Goal: Transaction & Acquisition: Obtain resource

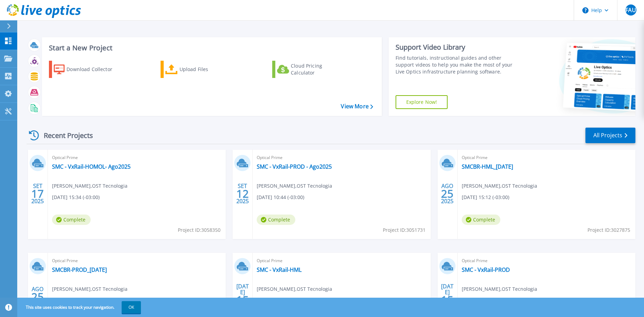
click at [186, 193] on div "Optical Prime SMC - VxRail-HOMOL- Ago2025 Fernando Andrade Ulhoa , OST Tecnolog…" at bounding box center [137, 193] width 178 height 89
click at [176, 194] on div "Optical Prime SMC - VxRail-HOMOL- Ago2025 Fernando Andrade Ulhoa , OST Tecnolog…" at bounding box center [137, 193] width 178 height 89
click at [192, 158] on span "Optical Prime" at bounding box center [136, 158] width 169 height 8
click at [131, 168] on link "SMC - VxRail-HOMOL- Ago2025" at bounding box center [91, 166] width 79 height 7
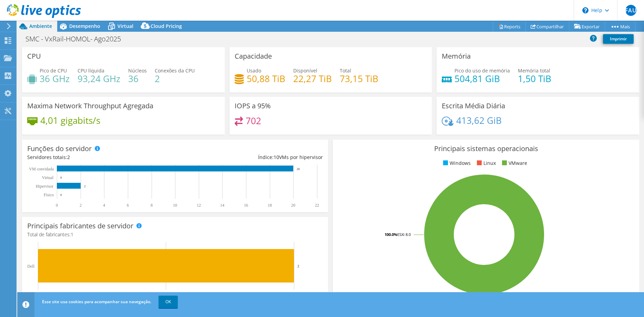
select select "USD"
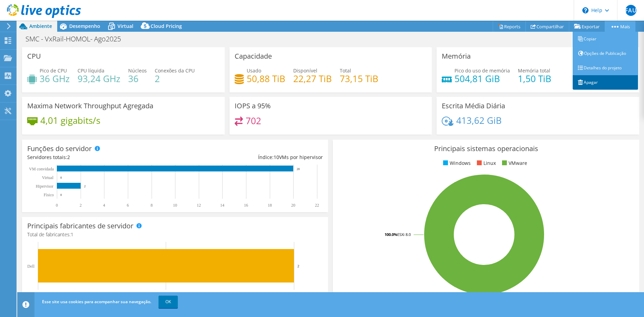
click at [597, 78] on link "Apagar" at bounding box center [604, 82] width 65 height 14
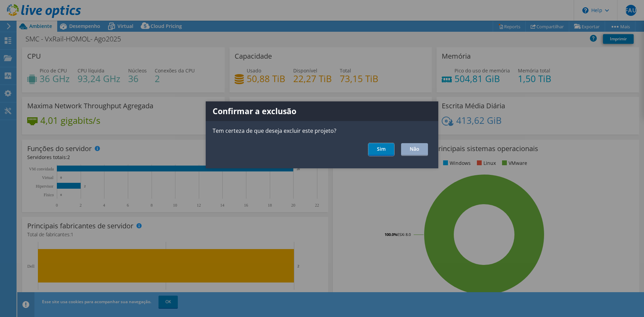
click at [389, 151] on link "Sim" at bounding box center [381, 149] width 26 height 13
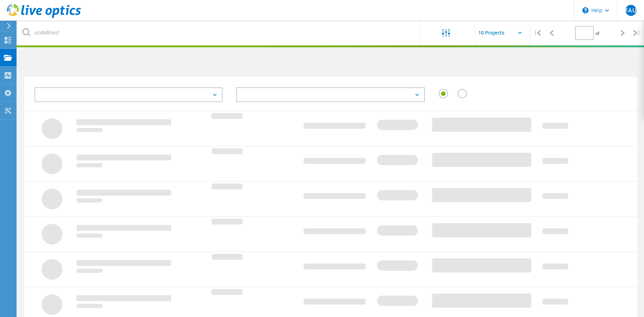
type input "1"
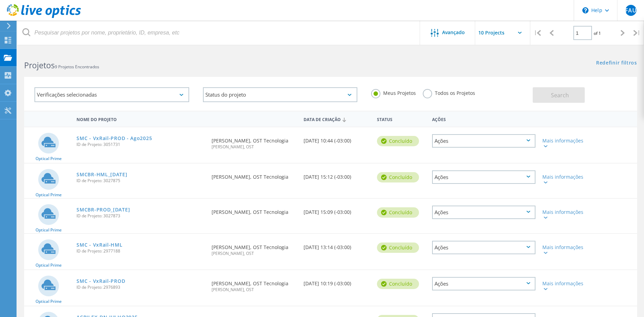
click at [533, 141] on div "Ações" at bounding box center [483, 140] width 103 height 13
click at [429, 92] on label "Todos os Projetos" at bounding box center [449, 92] width 52 height 7
click at [0, 0] on input "Todos os Projetos" at bounding box center [0, 0] width 0 height 0
click at [528, 142] on div "Ações" at bounding box center [483, 140] width 103 height 13
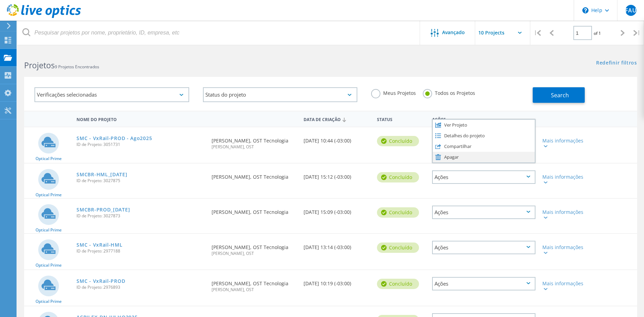
click at [462, 158] on div "Apagar" at bounding box center [484, 157] width 102 height 11
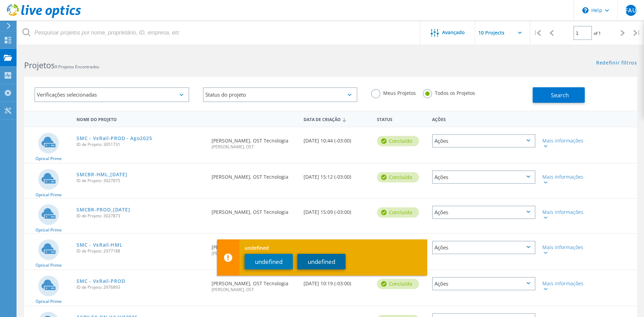
click at [311, 265] on button "undefined" at bounding box center [321, 262] width 48 height 16
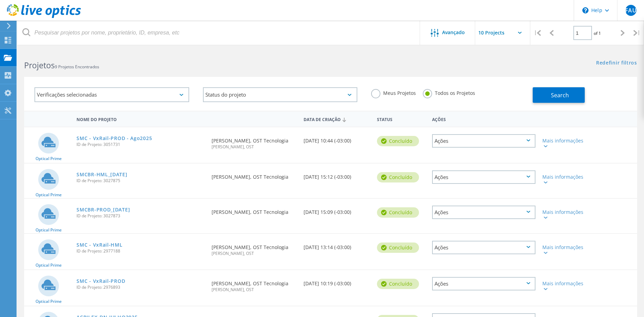
click at [495, 183] on div "Ações" at bounding box center [483, 176] width 103 height 13
drag, startPoint x: 468, startPoint y: 196, endPoint x: 446, endPoint y: 199, distance: 22.5
click at [468, 197] on div "Apagar" at bounding box center [484, 193] width 102 height 11
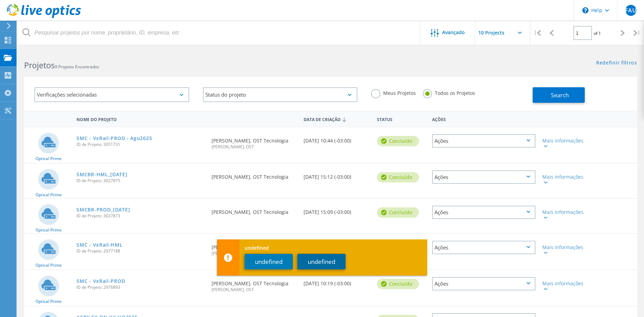
click at [324, 262] on button "undefined" at bounding box center [321, 262] width 48 height 16
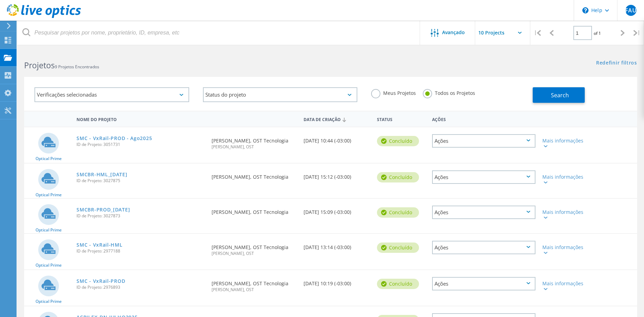
click at [438, 213] on div "Ações" at bounding box center [483, 211] width 103 height 13
click at [444, 234] on div "Apagar" at bounding box center [484, 228] width 102 height 11
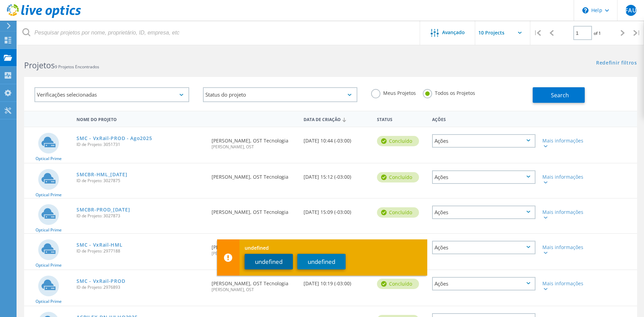
click at [283, 259] on button "undefined" at bounding box center [269, 262] width 48 height 16
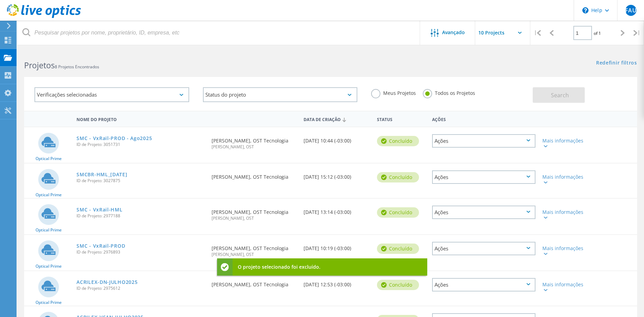
click at [471, 252] on div "Ações" at bounding box center [483, 247] width 103 height 13
click at [461, 270] on div "Apagar" at bounding box center [484, 264] width 102 height 11
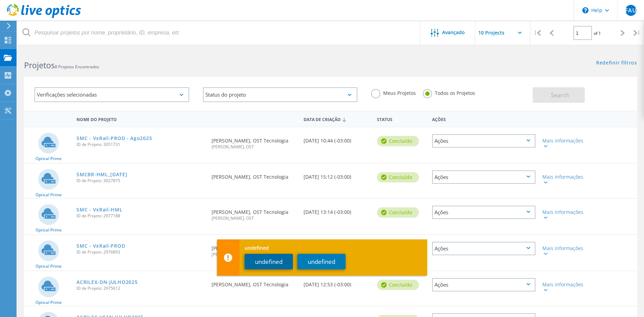
click at [276, 263] on button "undefined" at bounding box center [269, 262] width 48 height 16
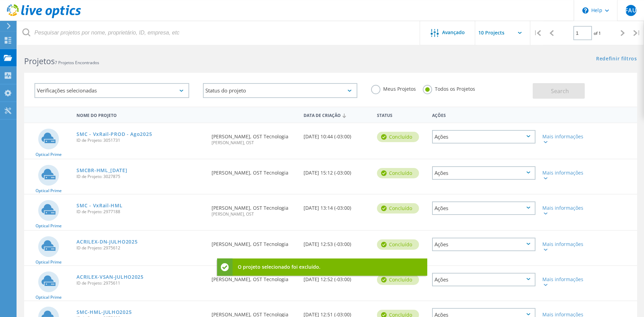
scroll to position [95, 0]
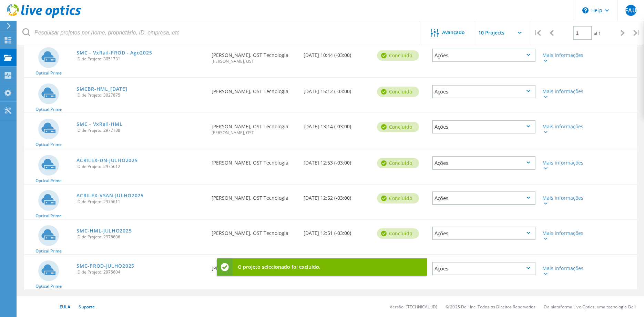
click at [467, 233] on div "Ações" at bounding box center [483, 232] width 103 height 13
click at [445, 249] on div "Apagar" at bounding box center [484, 249] width 102 height 11
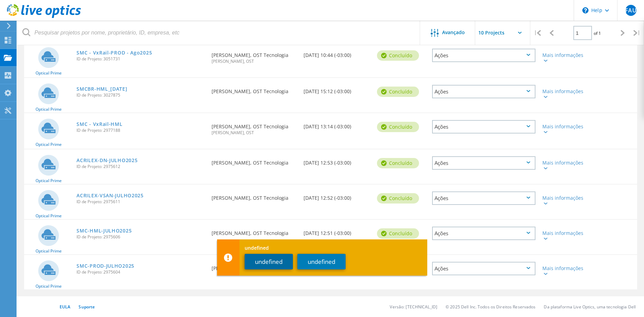
click at [269, 262] on button "undefined" at bounding box center [269, 262] width 48 height 16
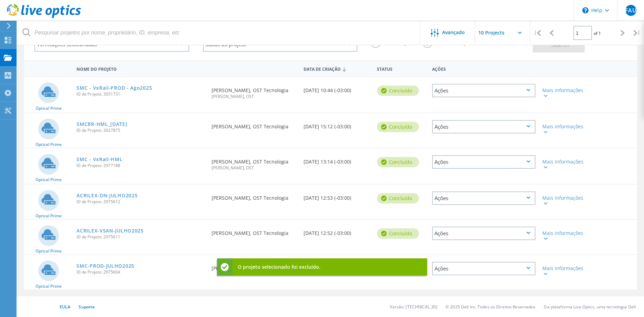
scroll to position [60, 0]
click at [465, 269] on div "Ações" at bounding box center [483, 267] width 103 height 13
click at [460, 282] on div "Apagar" at bounding box center [484, 284] width 102 height 11
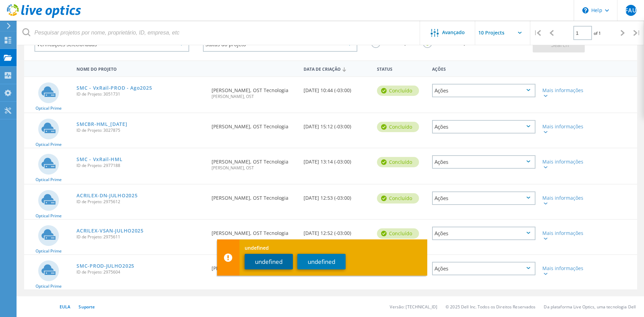
click at [279, 261] on button "undefined" at bounding box center [269, 262] width 48 height 16
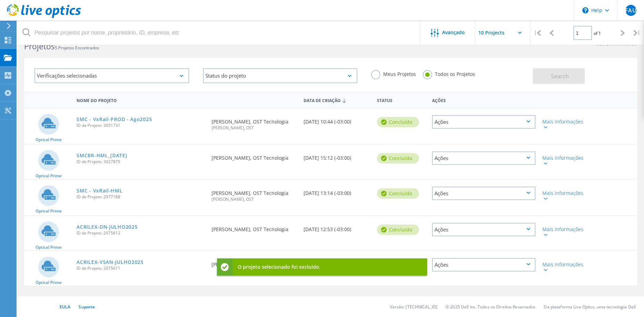
scroll to position [19, 0]
click at [454, 236] on div "Ações" at bounding box center [483, 229] width 103 height 13
click at [452, 251] on div "Apagar" at bounding box center [484, 245] width 102 height 11
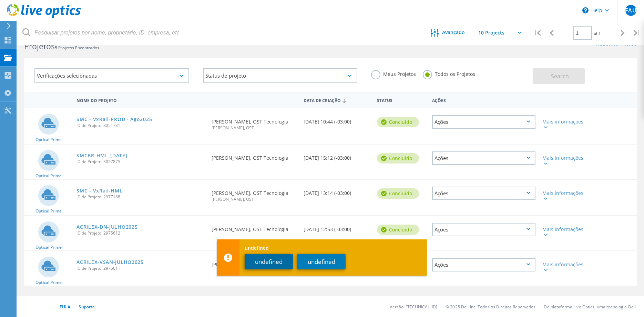
click at [279, 263] on button "undefined" at bounding box center [269, 262] width 48 height 16
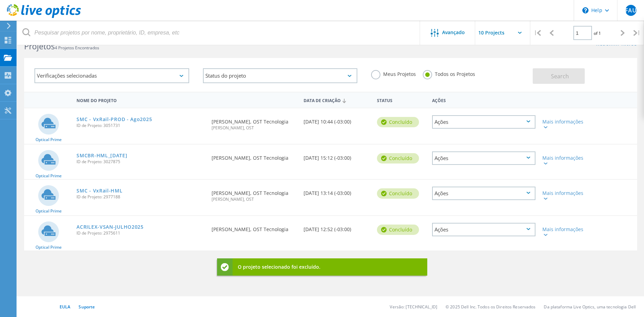
click at [474, 196] on div "Ações" at bounding box center [483, 192] width 103 height 13
click at [454, 212] on div "Apagar" at bounding box center [484, 209] width 102 height 11
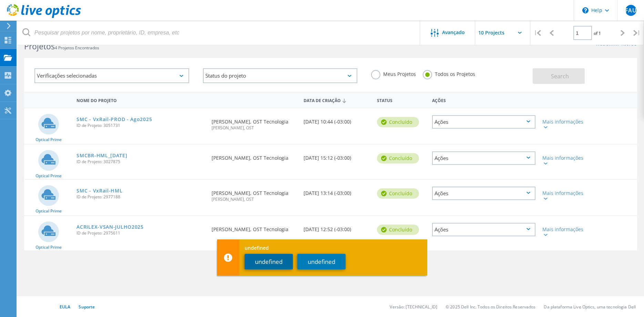
click at [277, 262] on button "undefined" at bounding box center [269, 262] width 48 height 16
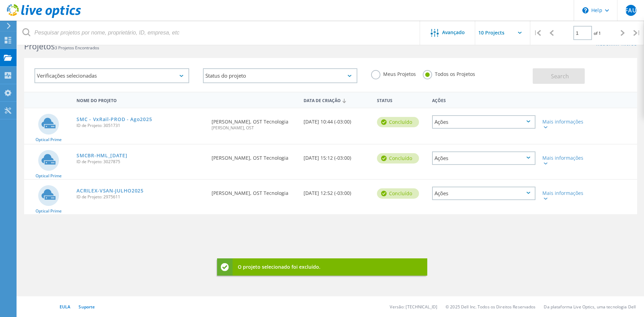
click at [486, 165] on div "Ações" at bounding box center [483, 157] width 103 height 13
click at [459, 179] on div "Apagar" at bounding box center [484, 174] width 102 height 11
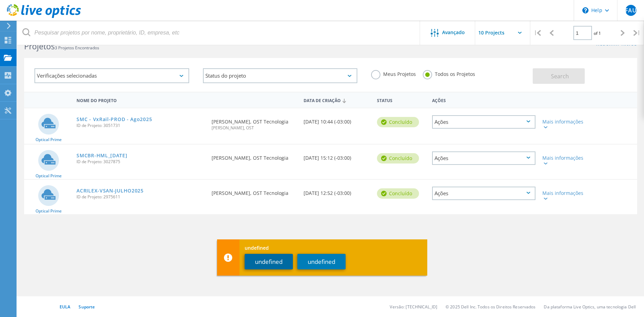
click at [269, 261] on button "undefined" at bounding box center [269, 262] width 48 height 16
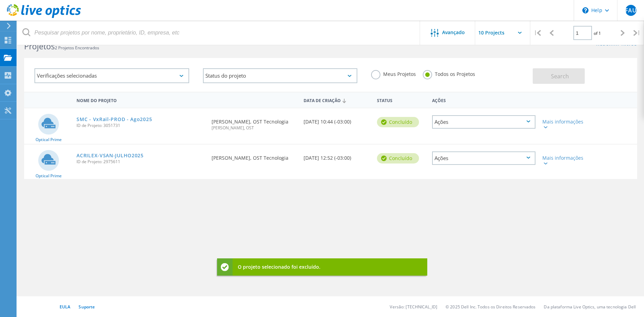
click at [463, 122] on div "Ações" at bounding box center [483, 121] width 103 height 13
click at [448, 138] on div "Apagar" at bounding box center [484, 138] width 102 height 11
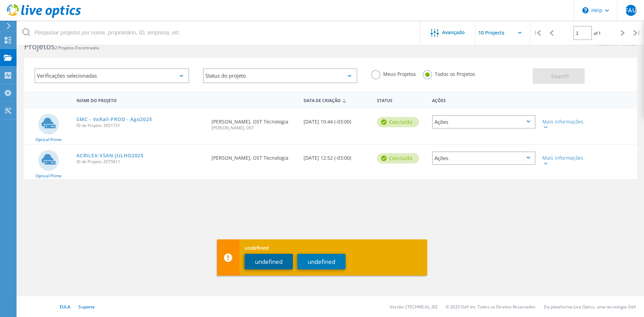
drag, startPoint x: 273, startPoint y: 262, endPoint x: 277, endPoint y: 255, distance: 8.3
click at [273, 262] on button "undefined" at bounding box center [269, 262] width 48 height 16
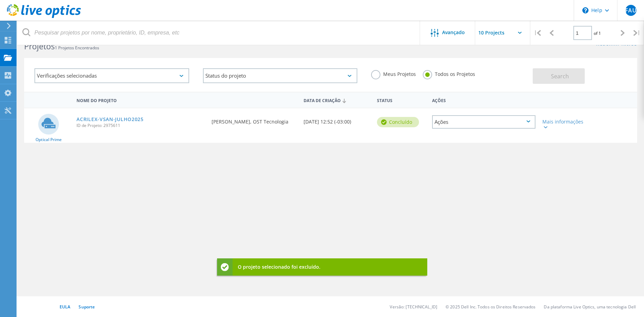
click at [461, 125] on div "Ações" at bounding box center [483, 121] width 103 height 13
click at [450, 140] on div "Apagar" at bounding box center [484, 138] width 102 height 11
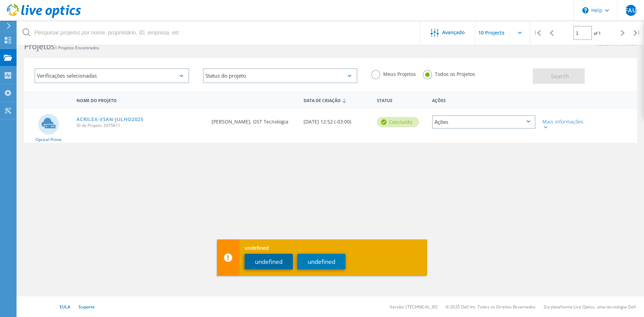
click at [281, 265] on button "undefined" at bounding box center [269, 262] width 48 height 16
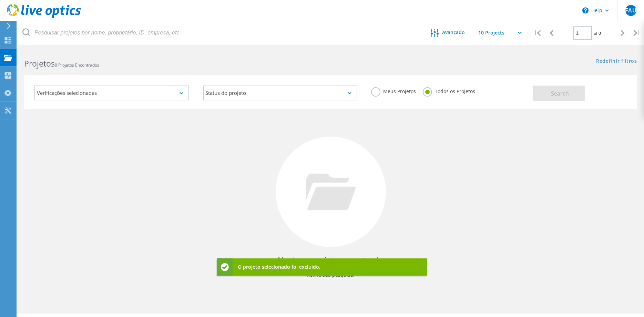
scroll to position [0, 0]
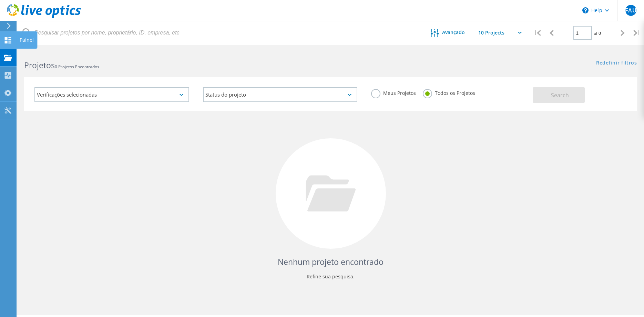
click at [23, 42] on div "Painel" at bounding box center [27, 40] width 14 height 5
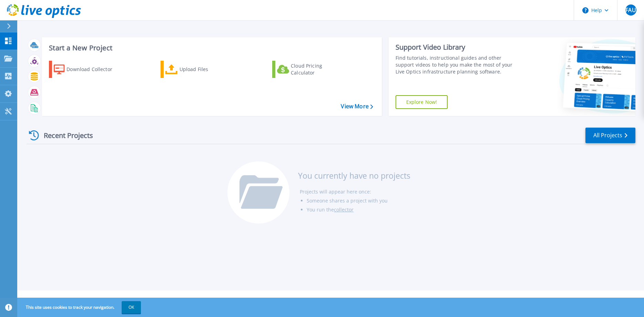
click at [39, 231] on div "Start a New Project Download Collector Upload Files Cloud Pricing Calculator Vi…" at bounding box center [330, 145] width 627 height 290
click at [198, 71] on div "Upload Files" at bounding box center [206, 69] width 55 height 14
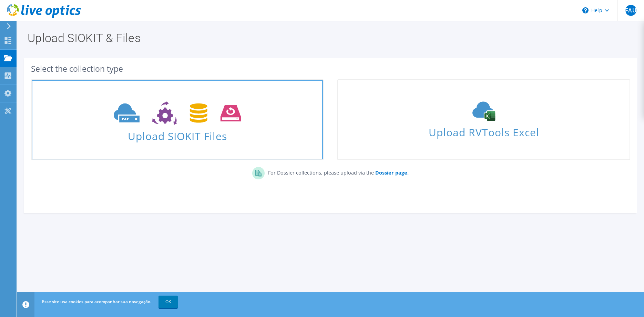
click at [213, 113] on icon at bounding box center [177, 113] width 127 height 24
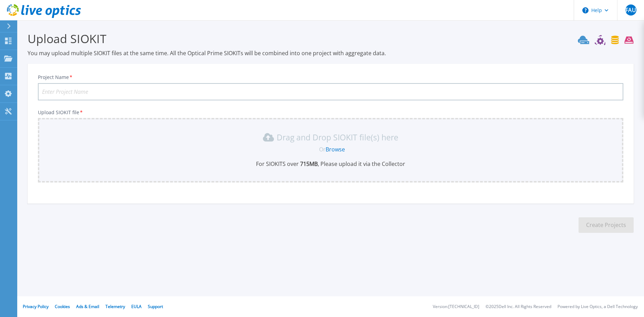
click at [130, 87] on input "Project Name *" at bounding box center [330, 91] width 585 height 17
click at [240, 156] on div "Drag and Drop SIOKIT file(s) here Or Browse For SIOKITS over 715 MB , Please up…" at bounding box center [330, 150] width 577 height 36
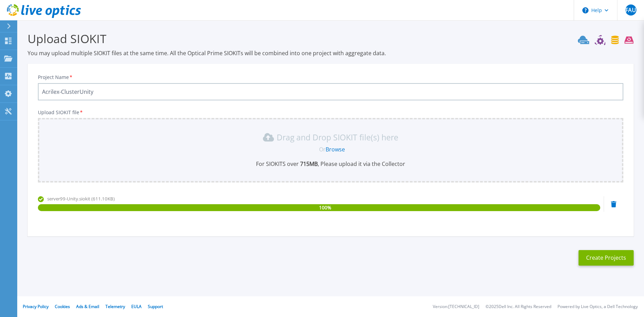
click at [114, 88] on input "Acrilex-ClusterUnity" at bounding box center [330, 91] width 585 height 17
click at [133, 91] on input "Acrilex-ClusterUnity" at bounding box center [330, 91] width 585 height 17
type input "Acrilex-ClusterUnity"
click at [620, 260] on button "Create Projects" at bounding box center [605, 258] width 55 height 16
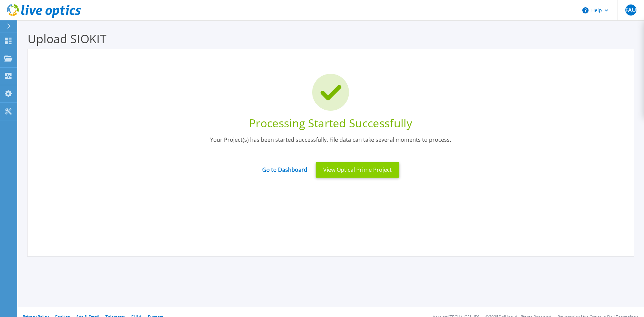
click at [371, 169] on button "View Optical Prime Project" at bounding box center [358, 170] width 84 height 16
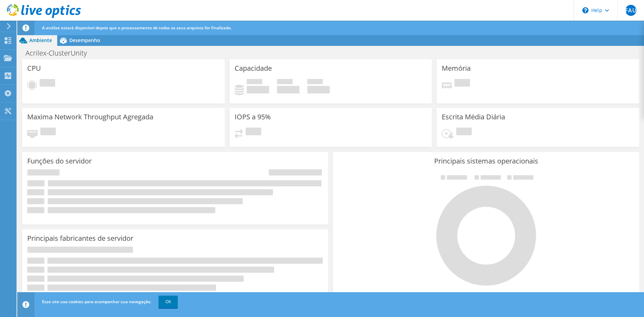
click at [11, 26] on icon at bounding box center [8, 26] width 5 height 6
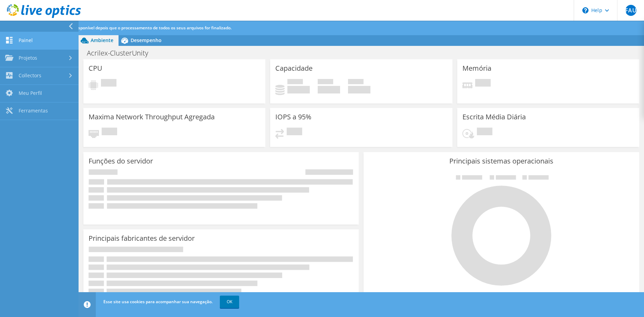
click at [32, 38] on link "Painel" at bounding box center [39, 41] width 79 height 18
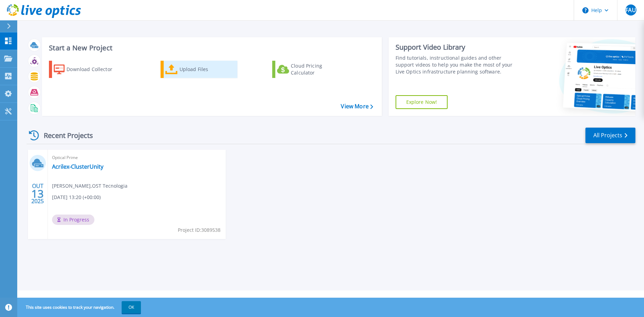
click at [185, 70] on div "Upload Files" at bounding box center [206, 69] width 55 height 14
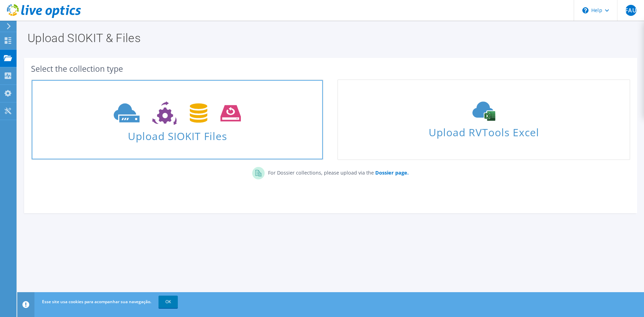
click at [182, 120] on icon at bounding box center [177, 113] width 127 height 24
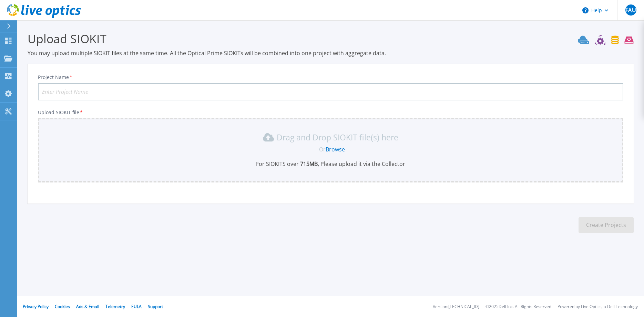
click at [176, 89] on input "Project Name *" at bounding box center [330, 91] width 585 height 17
paste input "Acrilex-ClusterUnity"
type input "Acrilex-ClustervSAN"
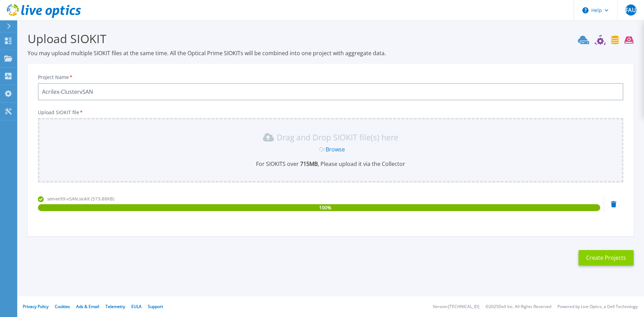
click at [616, 257] on button "Create Projects" at bounding box center [605, 258] width 55 height 16
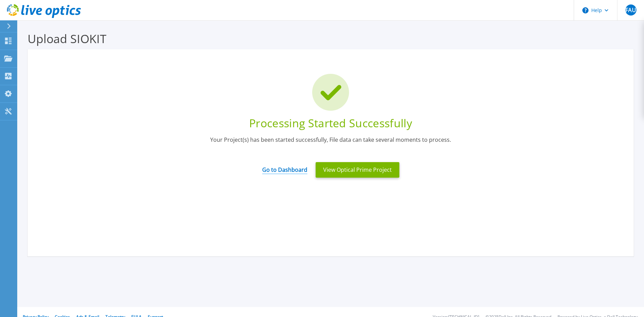
click at [284, 171] on link "Go to Dashboard" at bounding box center [284, 167] width 45 height 13
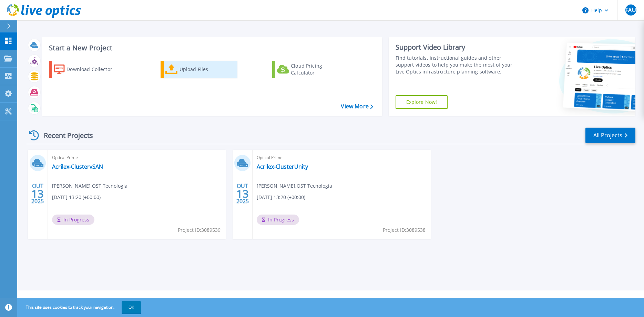
click at [198, 69] on div "Upload Files" at bounding box center [206, 69] width 55 height 14
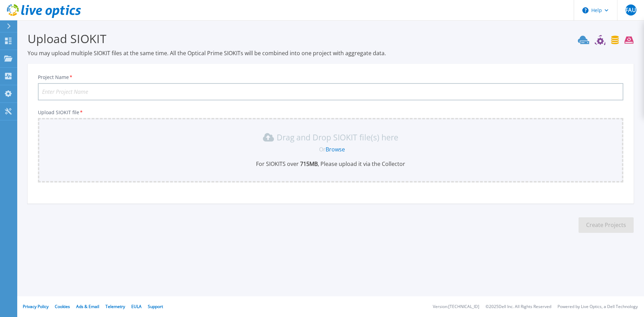
click at [153, 90] on input "Project Name *" at bounding box center [330, 91] width 585 height 17
type input "SMC-vCenterPROD"
click at [328, 150] on link "Browse" at bounding box center [335, 149] width 19 height 8
click at [492, 150] on div "Or Browse" at bounding box center [332, 149] width 574 height 8
drag, startPoint x: 450, startPoint y: 270, endPoint x: 469, endPoint y: 186, distance: 86.8
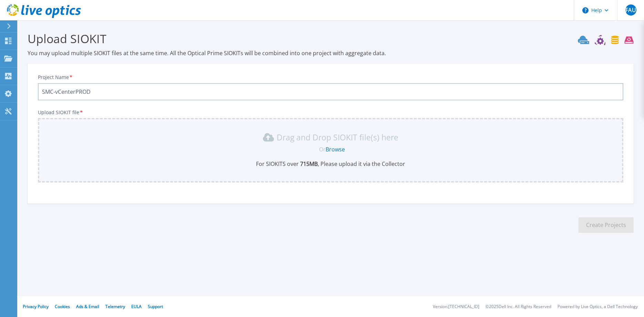
click at [450, 270] on div "Upload SIOKIT You may upload multiple SIOKIT files at the same time. All the Op…" at bounding box center [322, 137] width 644 height 275
click at [483, 142] on div "Drag and Drop SIOKIT file(s) here" at bounding box center [330, 137] width 577 height 11
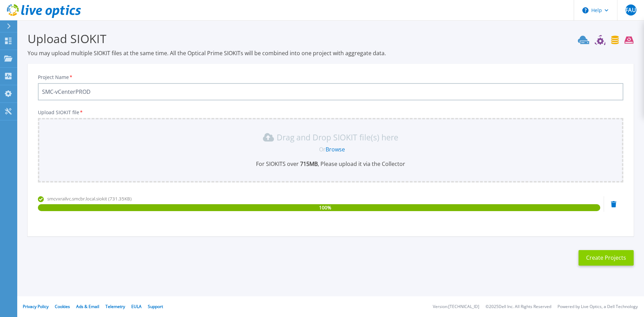
click at [600, 261] on button "Create Projects" at bounding box center [605, 258] width 55 height 16
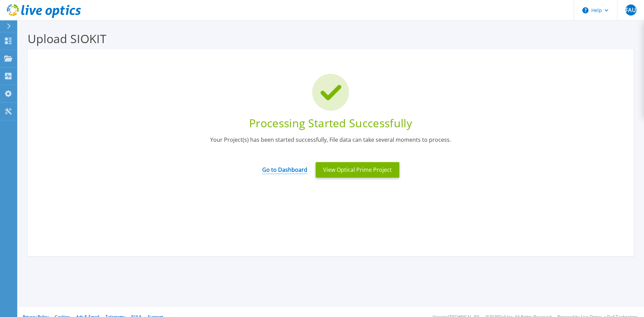
click at [282, 168] on link "Go to Dashboard" at bounding box center [284, 167] width 45 height 13
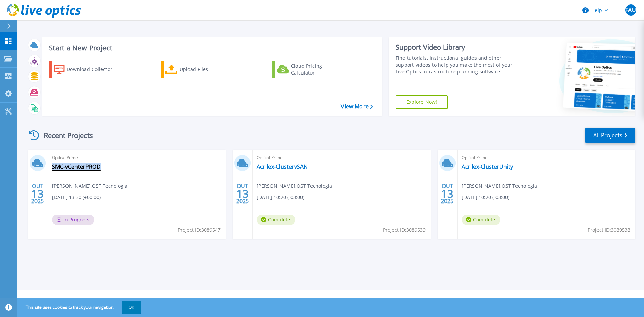
drag, startPoint x: 115, startPoint y: 166, endPoint x: 102, endPoint y: 165, distance: 12.7
click at [102, 165] on div "Optical Prime SMC-vCenterPROD Fernando Andrade Ulhoa , OST Tecnologia 10/13/202…" at bounding box center [137, 193] width 178 height 89
copy div "SMC-vCenterPROD"
click at [196, 70] on div "Upload Files" at bounding box center [206, 69] width 55 height 14
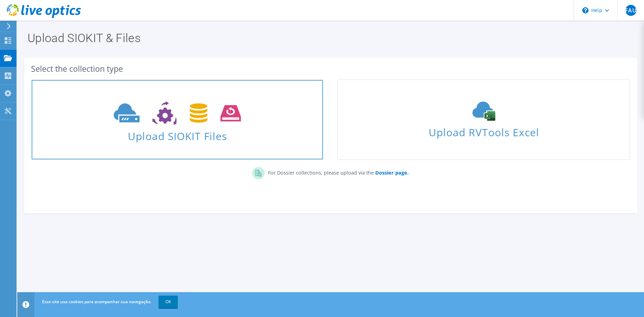
click at [181, 123] on icon at bounding box center [177, 113] width 127 height 24
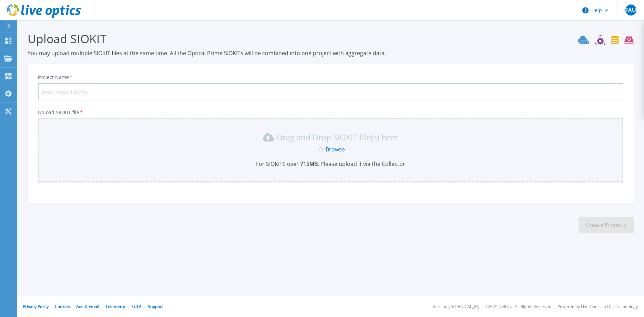
click at [111, 89] on input "Project Name *" at bounding box center [330, 91] width 585 height 17
paste input "SMC-vCenterPROD"
type input "SMC-vCenterHML"
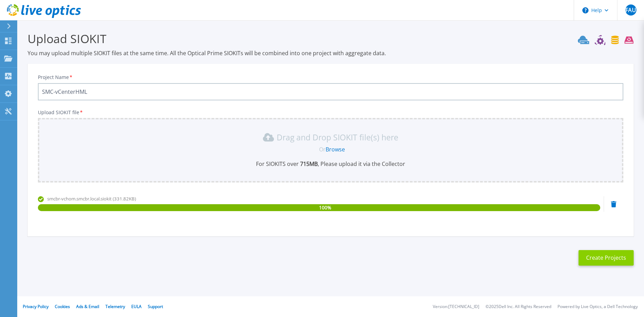
click at [613, 262] on button "Create Projects" at bounding box center [605, 258] width 55 height 16
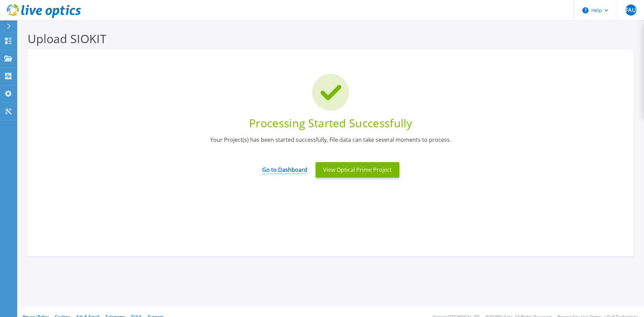
click at [294, 172] on link "Go to Dashboard" at bounding box center [284, 167] width 45 height 13
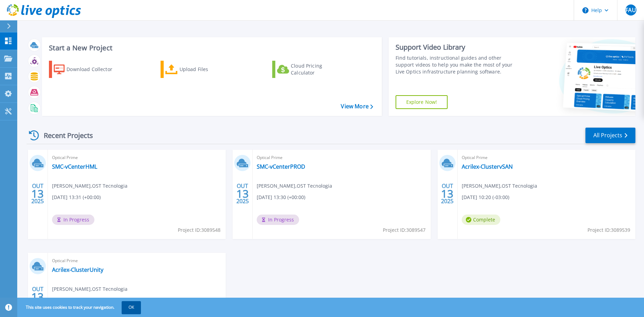
click at [141, 308] on button "OK" at bounding box center [131, 307] width 19 height 12
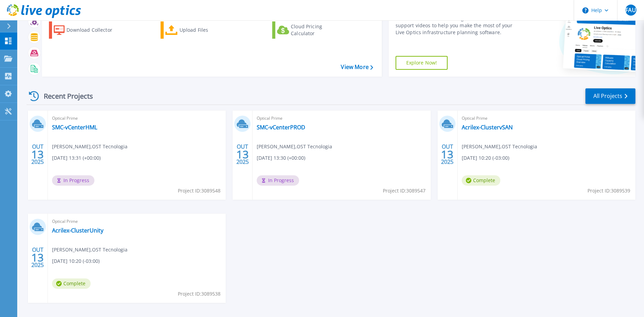
scroll to position [65, 0]
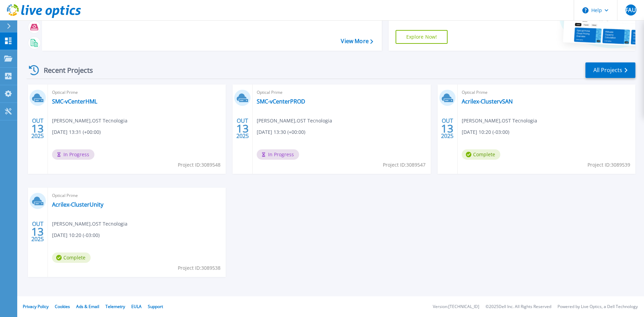
click at [580, 105] on div "Optical Prime Acrilex-ClustervSAN [PERSON_NAME] , OST Tecnologia [DATE] 10:20 (…" at bounding box center [546, 128] width 178 height 89
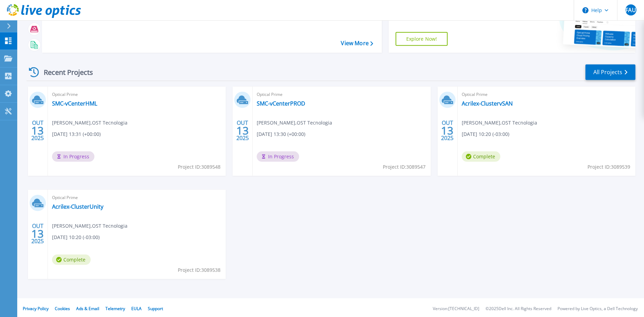
scroll to position [0, 0]
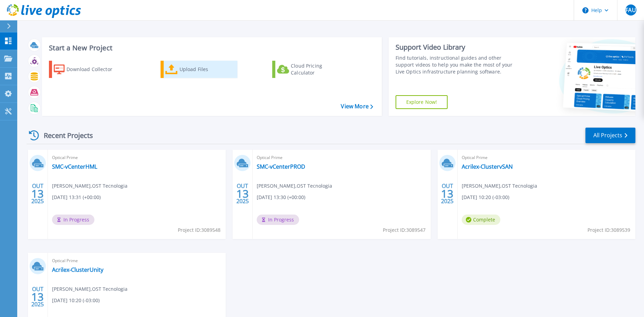
click at [183, 73] on div "Upload Files" at bounding box center [206, 69] width 55 height 14
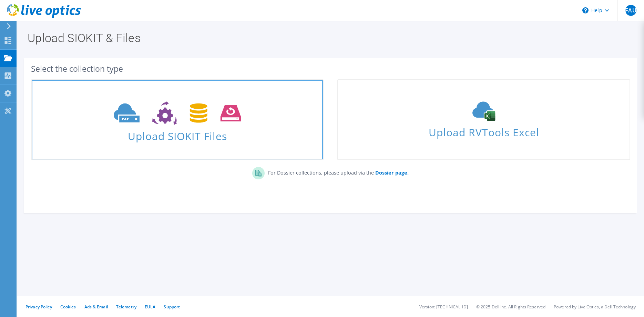
click at [157, 118] on icon at bounding box center [177, 113] width 127 height 24
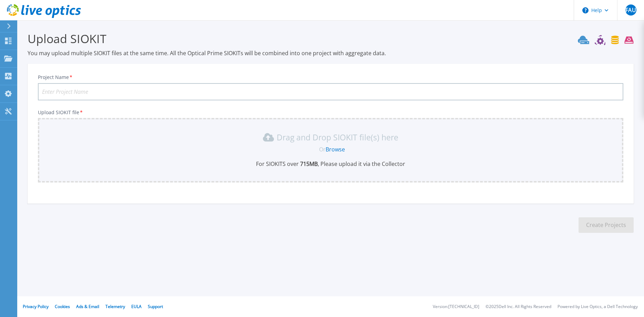
click at [122, 86] on input "Project Name *" at bounding box center [330, 91] width 585 height 17
click at [132, 91] on input "Project Name *" at bounding box center [330, 91] width 585 height 17
paste input "srvibccvcenter01"
type input "IBCC-srvibccvcenter01"
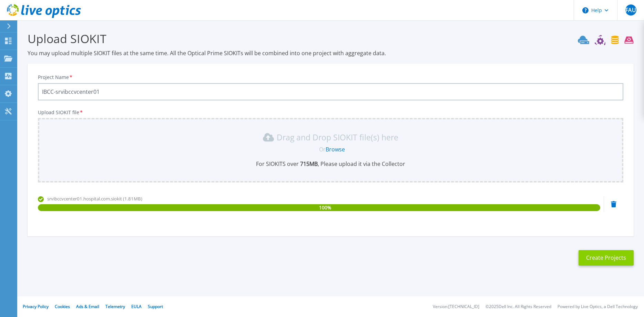
click at [594, 257] on button "Create Projects" at bounding box center [605, 258] width 55 height 16
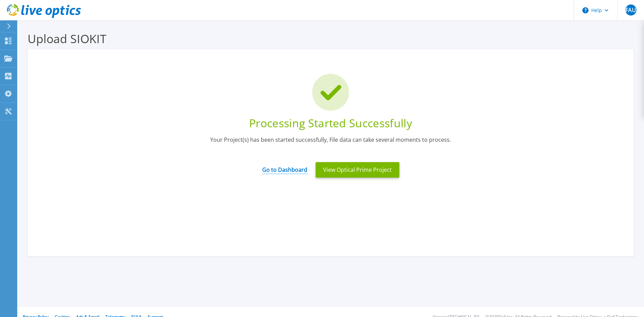
click at [293, 171] on link "Go to Dashboard" at bounding box center [284, 167] width 45 height 13
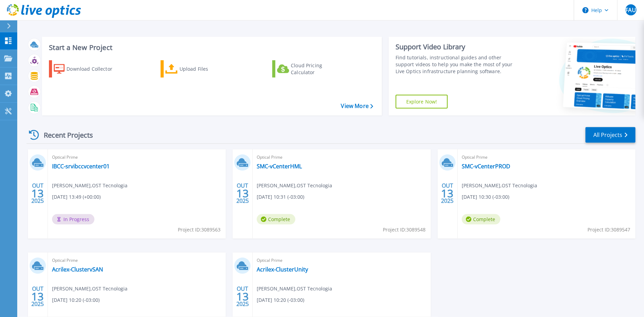
scroll to position [65, 0]
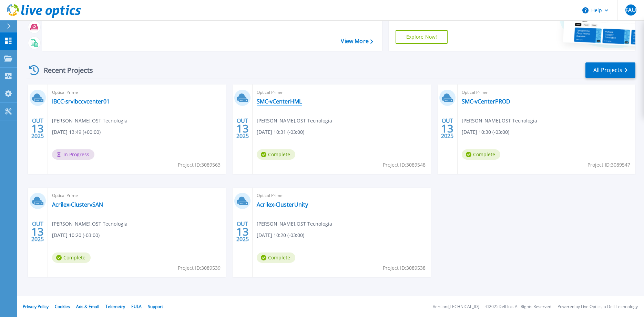
click at [282, 102] on link "SMC-vCenterHML" at bounding box center [279, 101] width 45 height 7
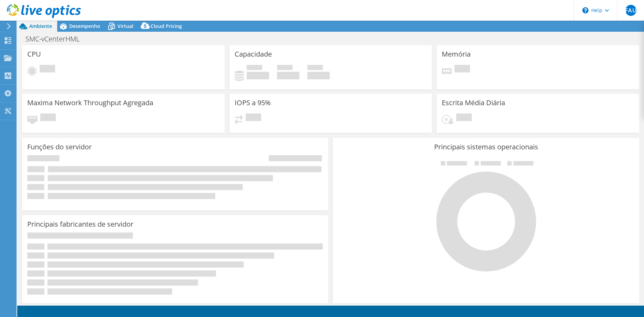
select select "USD"
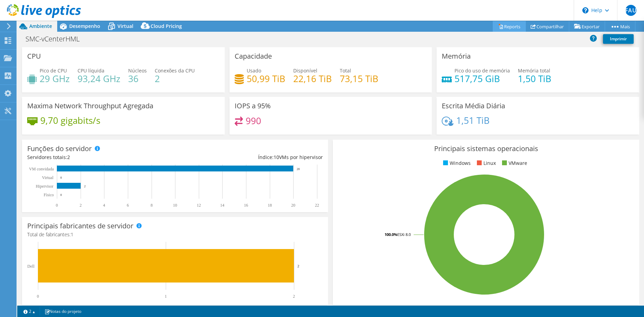
click at [503, 27] on link "Reports" at bounding box center [509, 26] width 33 height 11
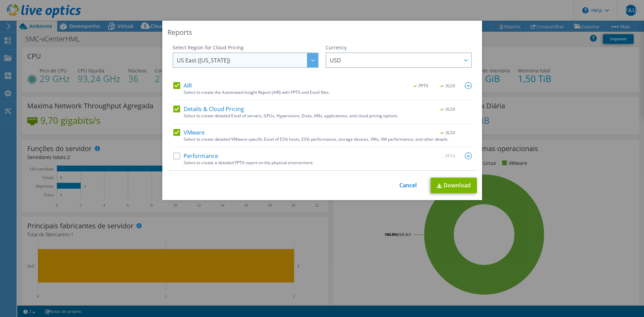
click at [310, 62] on div at bounding box center [312, 60] width 11 height 14
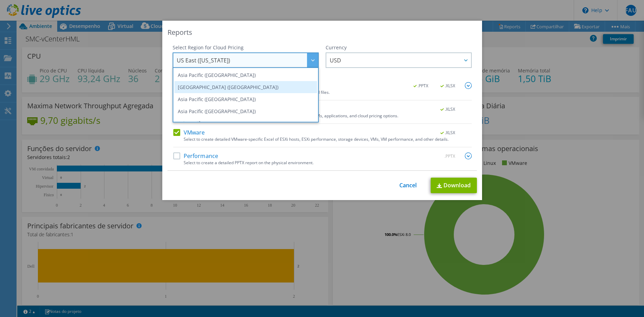
scroll to position [93, 0]
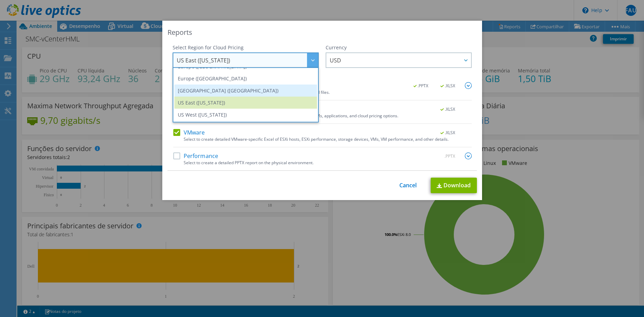
click at [221, 92] on li "[GEOGRAPHIC_DATA] ([GEOGRAPHIC_DATA])" at bounding box center [245, 90] width 143 height 12
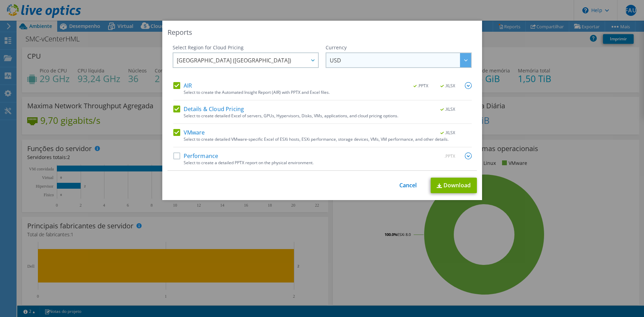
click at [358, 62] on span "USD" at bounding box center [400, 60] width 141 height 14
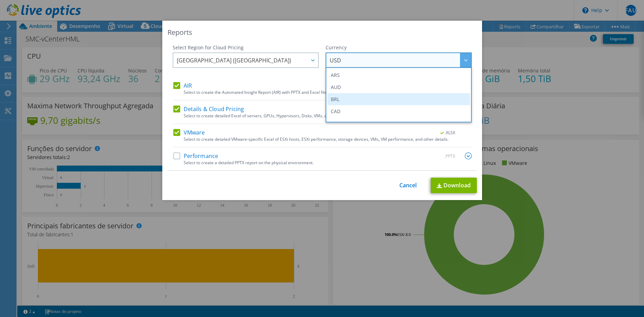
click at [346, 99] on li "BRL" at bounding box center [398, 99] width 143 height 12
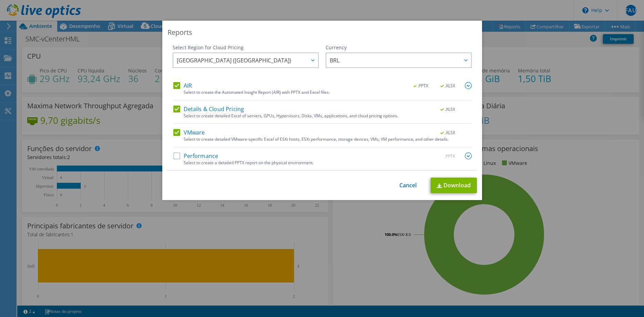
click at [207, 158] on label "Performance" at bounding box center [195, 155] width 45 height 7
click at [0, 0] on input "Performance" at bounding box center [0, 0] width 0 height 0
click at [444, 189] on link "Download" at bounding box center [454, 185] width 46 height 16
click at [404, 186] on link "Cancel" at bounding box center [408, 185] width 18 height 7
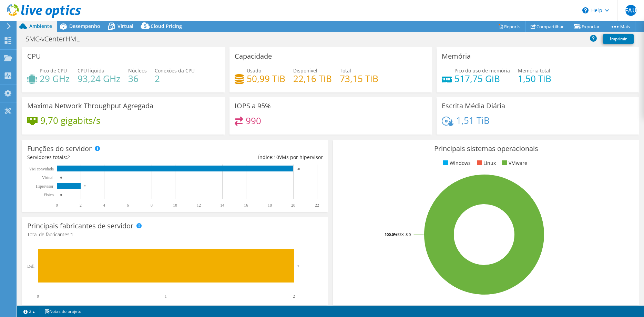
click at [10, 24] on icon at bounding box center [8, 26] width 5 height 6
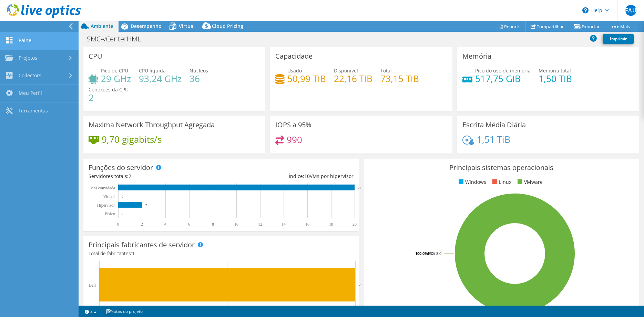
click at [25, 39] on link "Painel" at bounding box center [39, 41] width 79 height 18
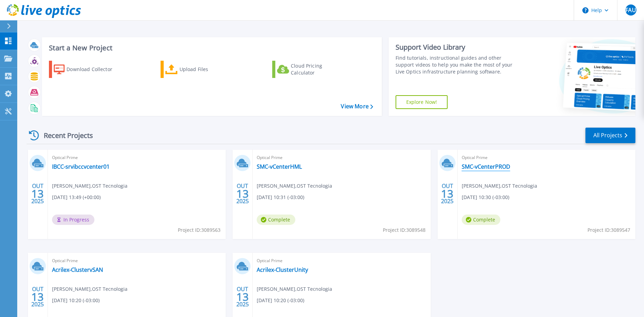
click at [484, 166] on link "SMC-vCenterPROD" at bounding box center [486, 166] width 49 height 7
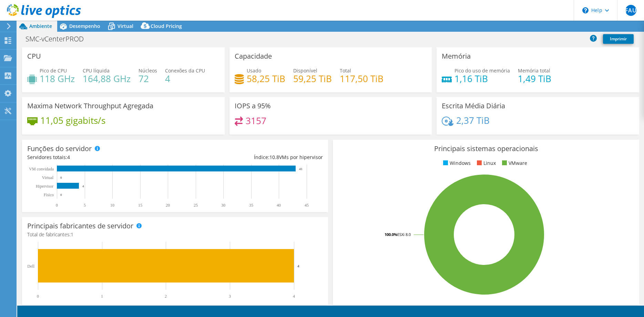
select select "USD"
click at [501, 27] on link "Reports" at bounding box center [509, 26] width 33 height 11
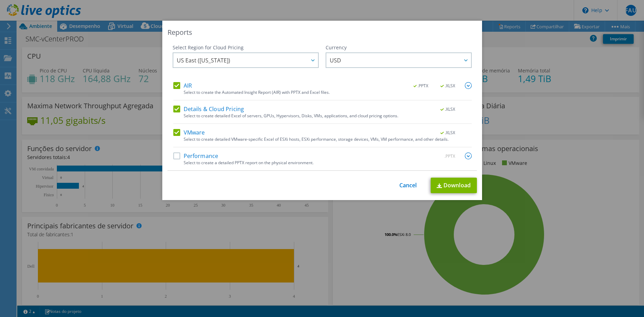
click at [176, 156] on label "Performance" at bounding box center [195, 155] width 45 height 7
click at [0, 0] on input "Performance" at bounding box center [0, 0] width 0 height 0
click at [223, 56] on span "US East (Virginia)" at bounding box center [247, 60] width 141 height 14
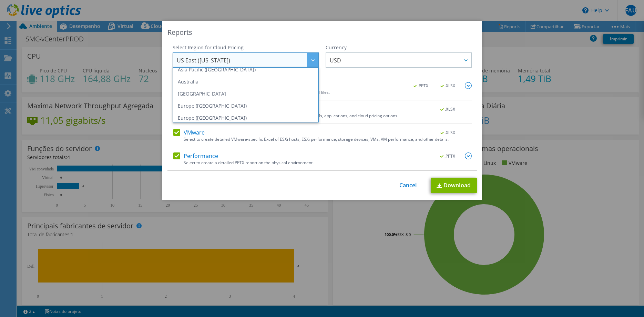
scroll to position [93, 0]
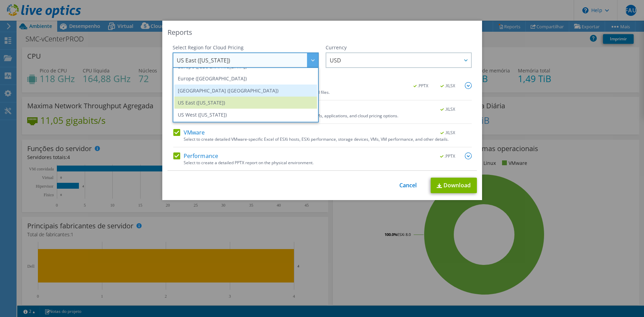
click at [219, 89] on li "South America (Sao Paulo)" at bounding box center [245, 90] width 143 height 12
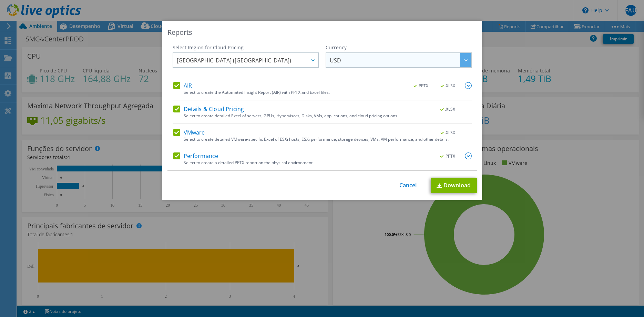
click at [349, 56] on span "USD" at bounding box center [400, 60] width 141 height 14
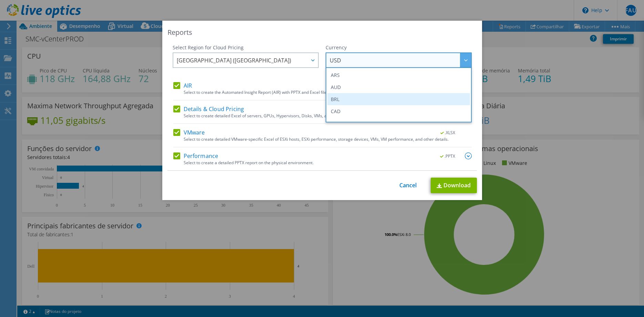
click at [339, 100] on li "BRL" at bounding box center [398, 99] width 143 height 12
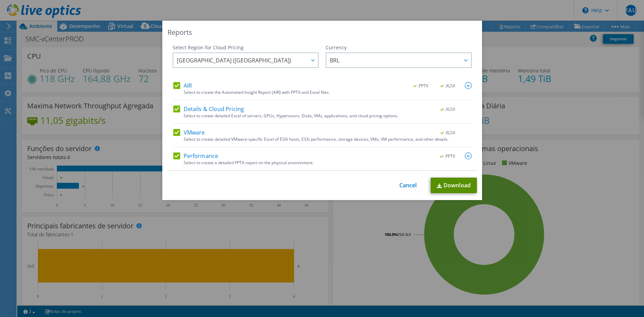
click at [455, 183] on link "Download" at bounding box center [454, 185] width 46 height 16
click at [412, 184] on link "Cancel" at bounding box center [408, 185] width 18 height 7
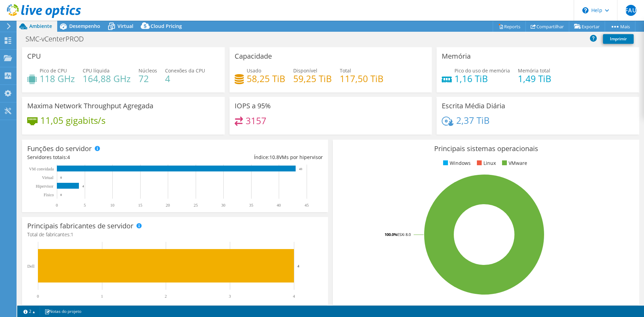
click at [7, 25] on icon at bounding box center [8, 26] width 5 height 6
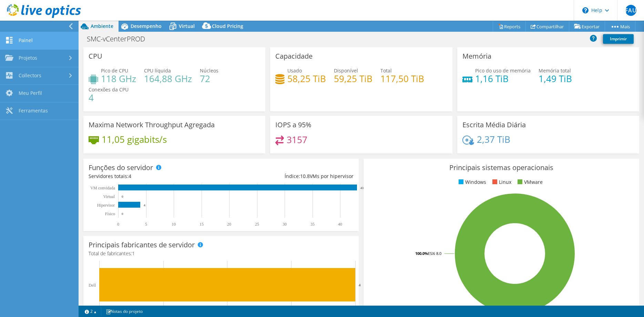
click at [32, 42] on link "Painel" at bounding box center [39, 41] width 79 height 18
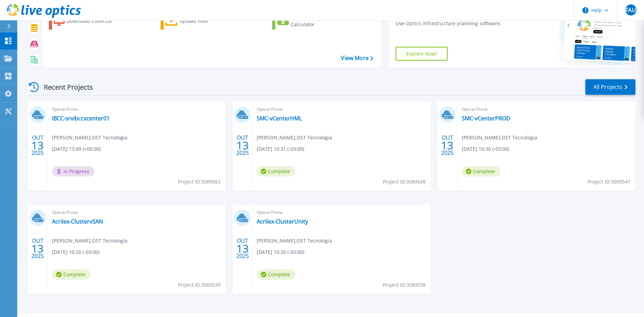
scroll to position [65, 0]
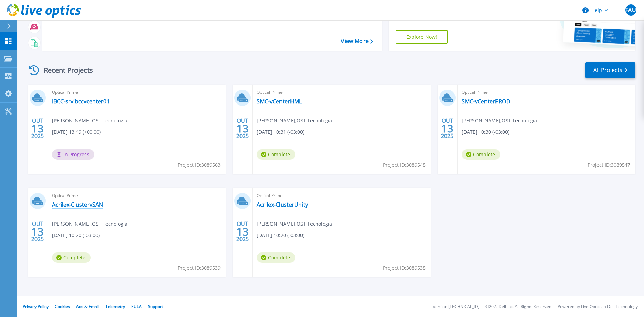
click at [88, 204] on link "Acrilex-ClustervSAN" at bounding box center [77, 204] width 51 height 7
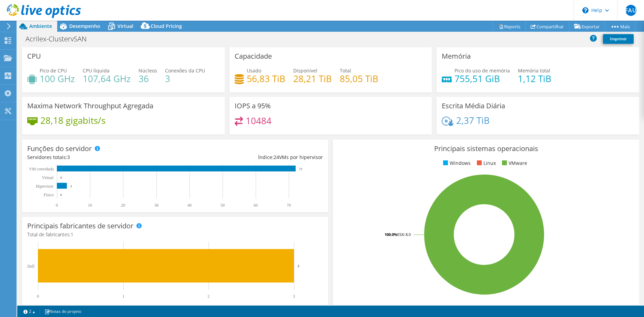
select select "USD"
click at [496, 29] on link "Reports" at bounding box center [509, 26] width 33 height 11
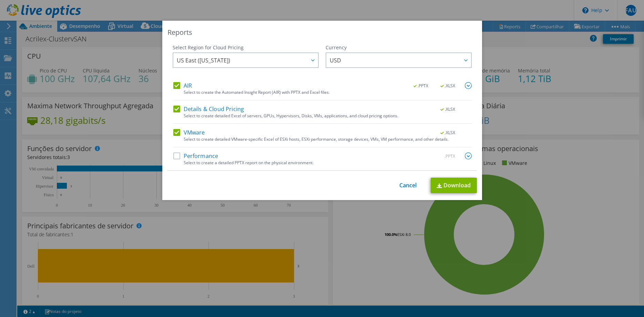
click at [177, 155] on label "Performance" at bounding box center [195, 155] width 45 height 7
click at [0, 0] on input "Performance" at bounding box center [0, 0] width 0 height 0
click at [215, 60] on span "US East (Virginia)" at bounding box center [203, 61] width 53 height 11
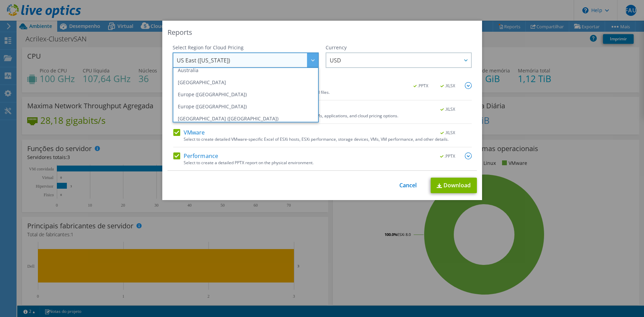
scroll to position [93, 0]
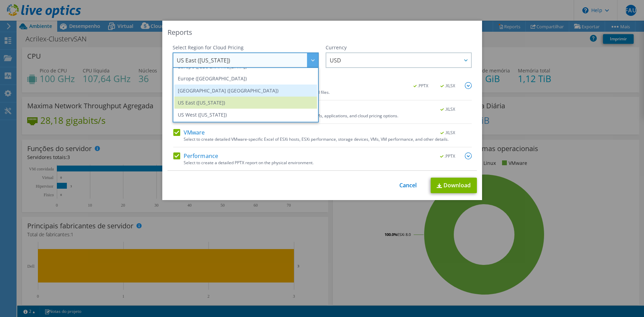
click at [212, 91] on li "South America (Sao Paulo)" at bounding box center [245, 90] width 143 height 12
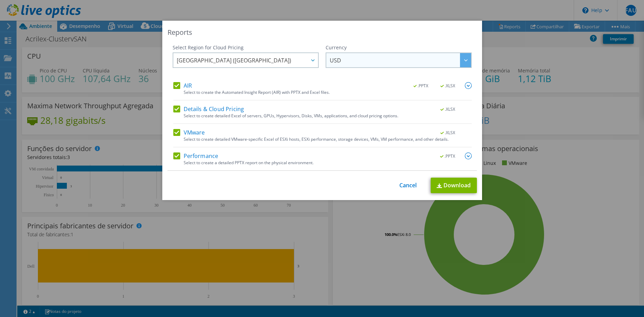
click at [370, 61] on span "USD" at bounding box center [400, 60] width 141 height 14
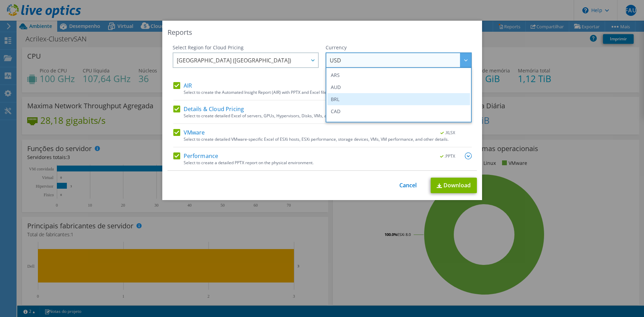
click at [347, 100] on li "BRL" at bounding box center [398, 99] width 143 height 12
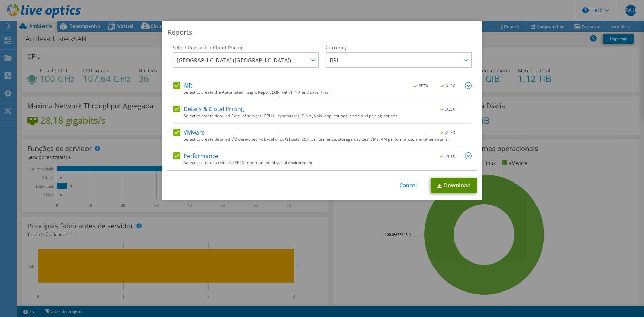
click at [455, 187] on link "Download" at bounding box center [454, 185] width 46 height 16
click at [407, 185] on link "Cancel" at bounding box center [408, 185] width 18 height 7
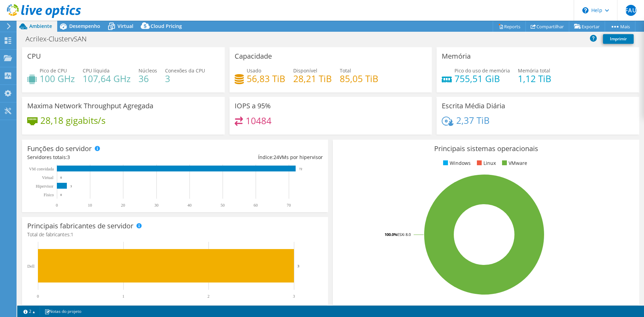
click at [7, 27] on icon at bounding box center [8, 26] width 5 height 6
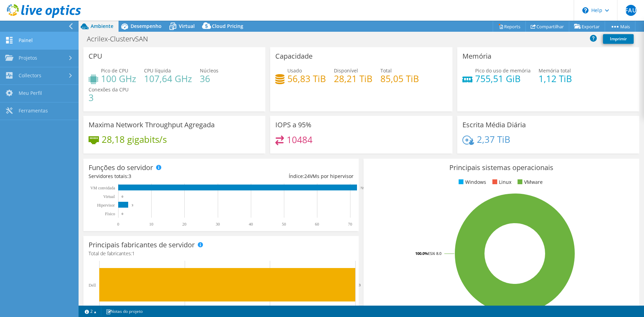
click at [30, 38] on link "Painel" at bounding box center [39, 41] width 79 height 18
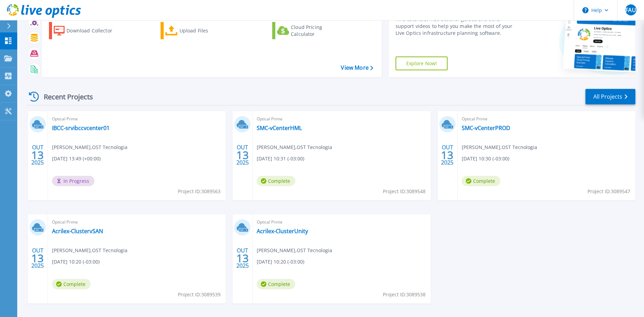
scroll to position [65, 0]
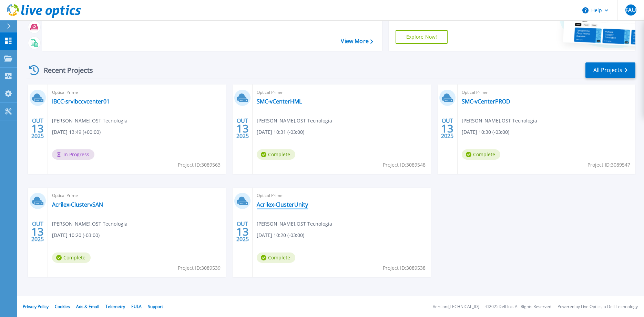
click at [277, 205] on link "Acrilex-ClusterUnity" at bounding box center [282, 204] width 51 height 7
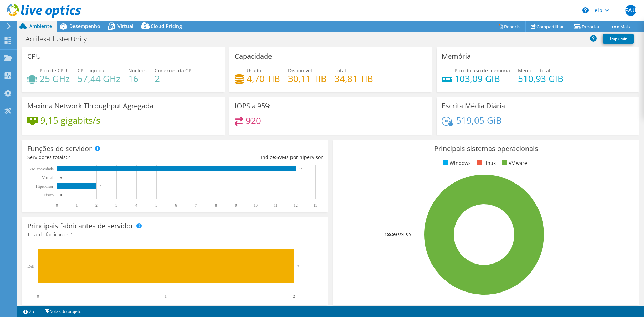
select select "USD"
click at [499, 27] on icon at bounding box center [500, 27] width 3 height 4
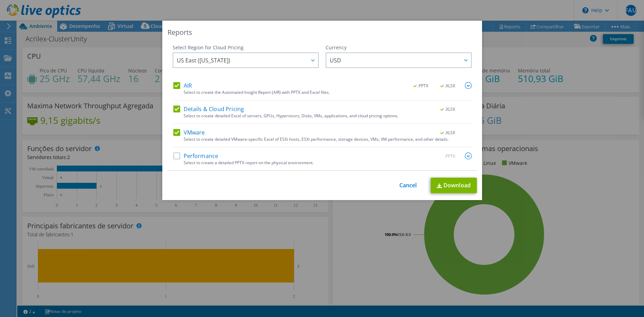
click at [213, 154] on label "Performance" at bounding box center [195, 155] width 45 height 7
click at [0, 0] on input "Performance" at bounding box center [0, 0] width 0 height 0
click at [217, 59] on span "US East ([US_STATE])" at bounding box center [203, 61] width 53 height 11
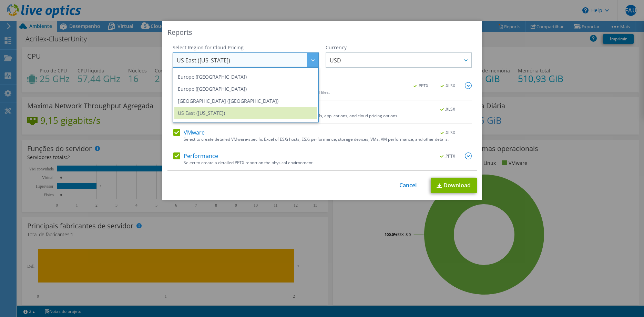
scroll to position [93, 0]
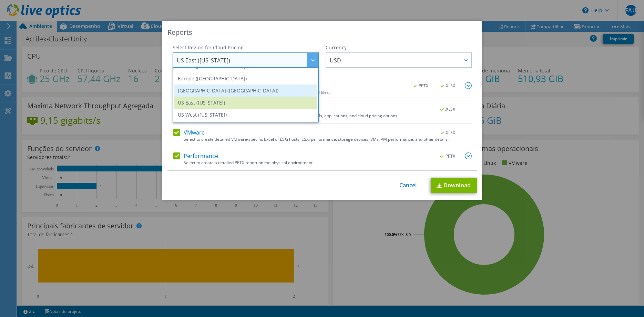
click at [214, 91] on li "[GEOGRAPHIC_DATA] ([GEOGRAPHIC_DATA])" at bounding box center [245, 90] width 143 height 12
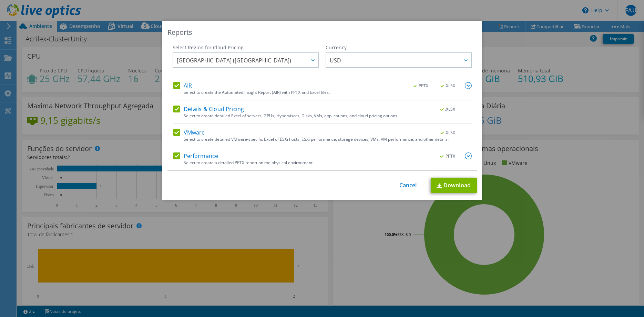
click at [381, 51] on div "Currency ARS AUD BRL CAD CHF CLP CNY DKK EUR GBP HKD HUF INR JPY MXN MYR NOK NZ…" at bounding box center [399, 63] width 146 height 38
click at [377, 58] on span "USD" at bounding box center [400, 60] width 141 height 14
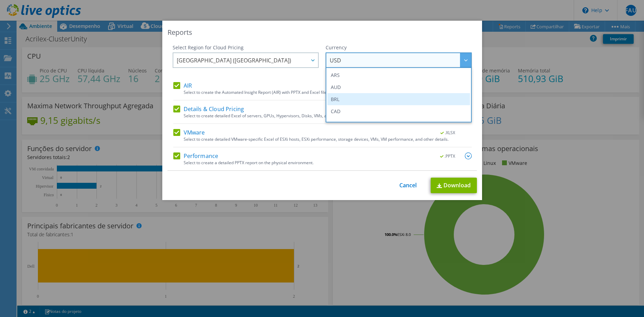
click at [347, 102] on li "BRL" at bounding box center [398, 99] width 143 height 12
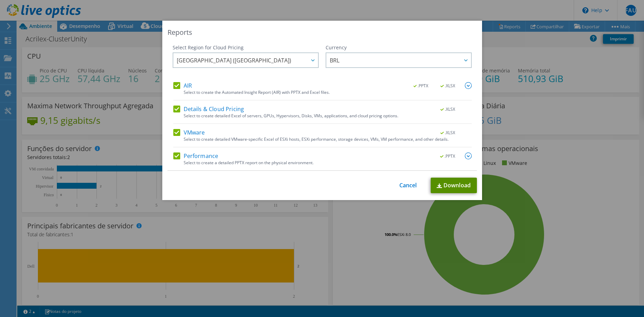
click at [457, 186] on link "Download" at bounding box center [454, 185] width 46 height 16
click at [413, 187] on link "Cancel" at bounding box center [408, 185] width 18 height 7
